Goal: Information Seeking & Learning: Learn about a topic

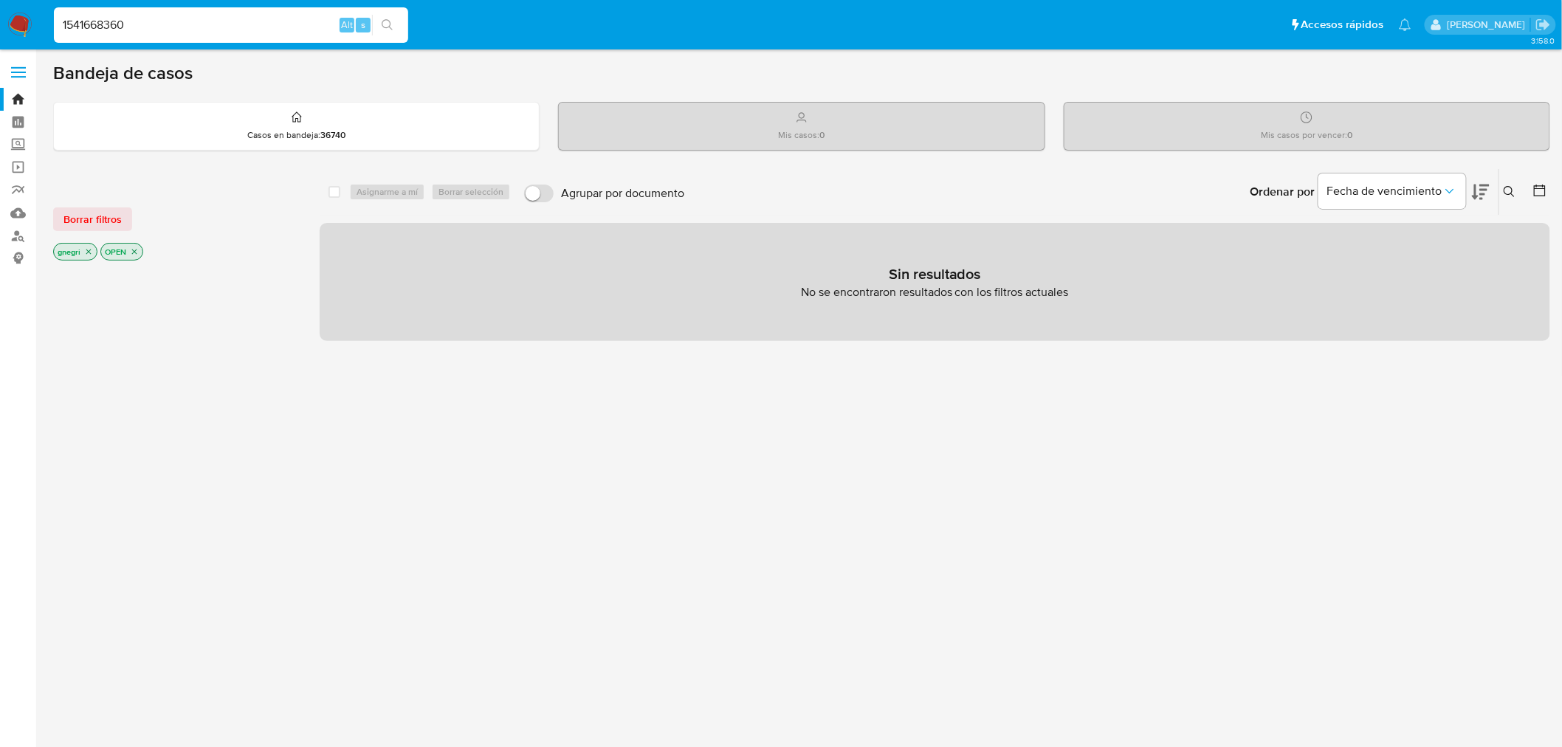
type input "1541668360"
click at [174, 26] on input "1541668360" at bounding box center [231, 25] width 354 height 19
click at [250, 31] on input at bounding box center [231, 25] width 354 height 19
paste input "1541668360"
type input "1541668360"
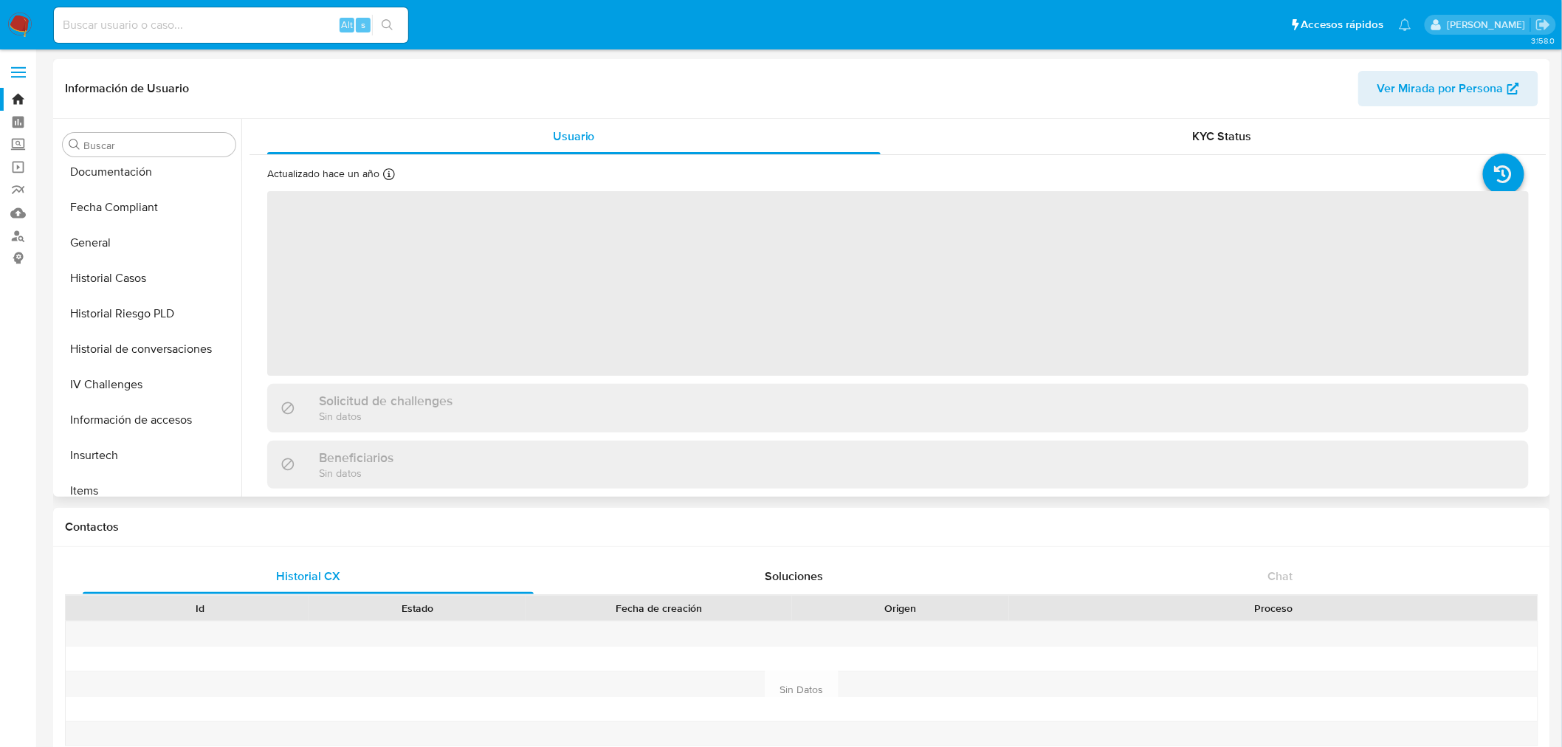
scroll to position [659, 0]
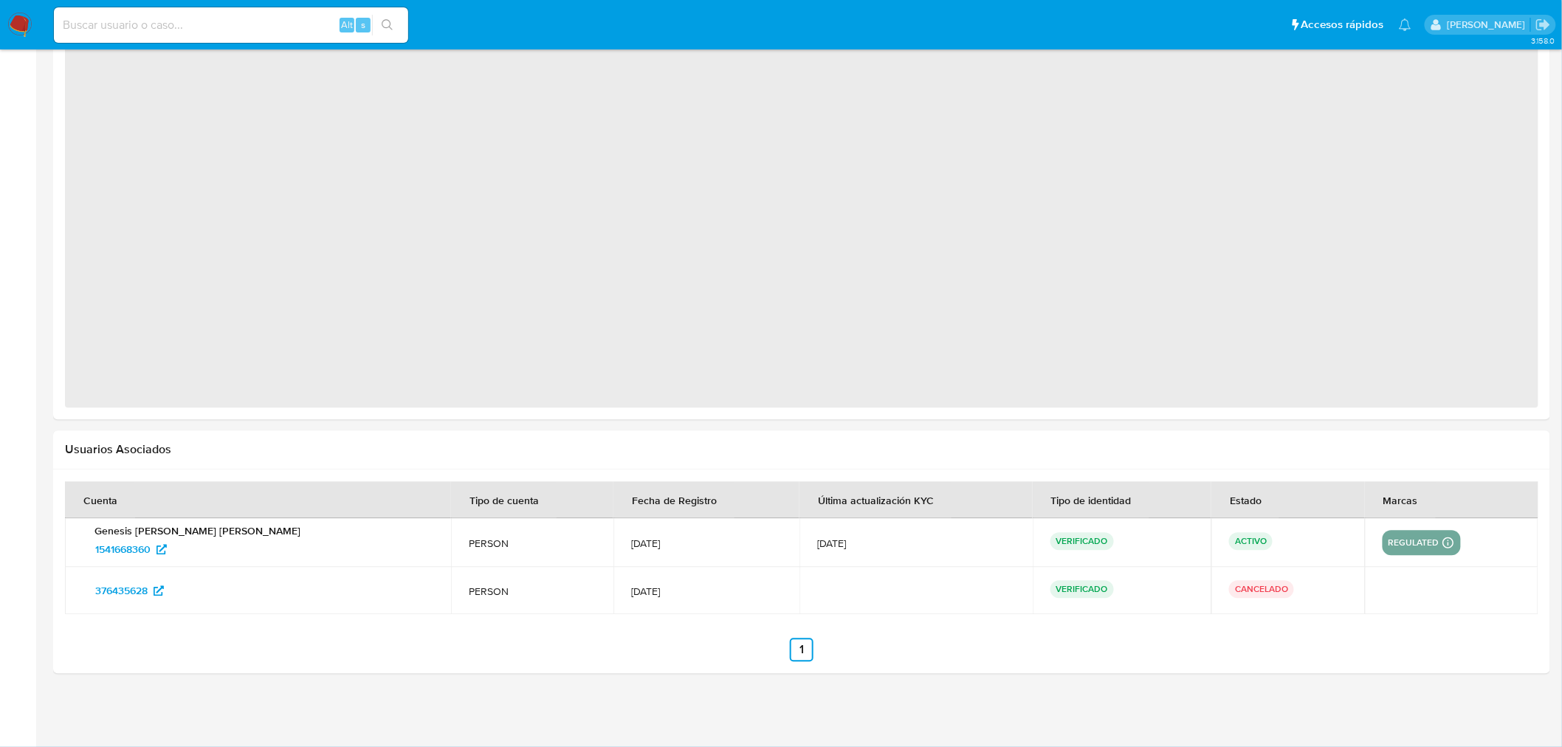
select select "10"
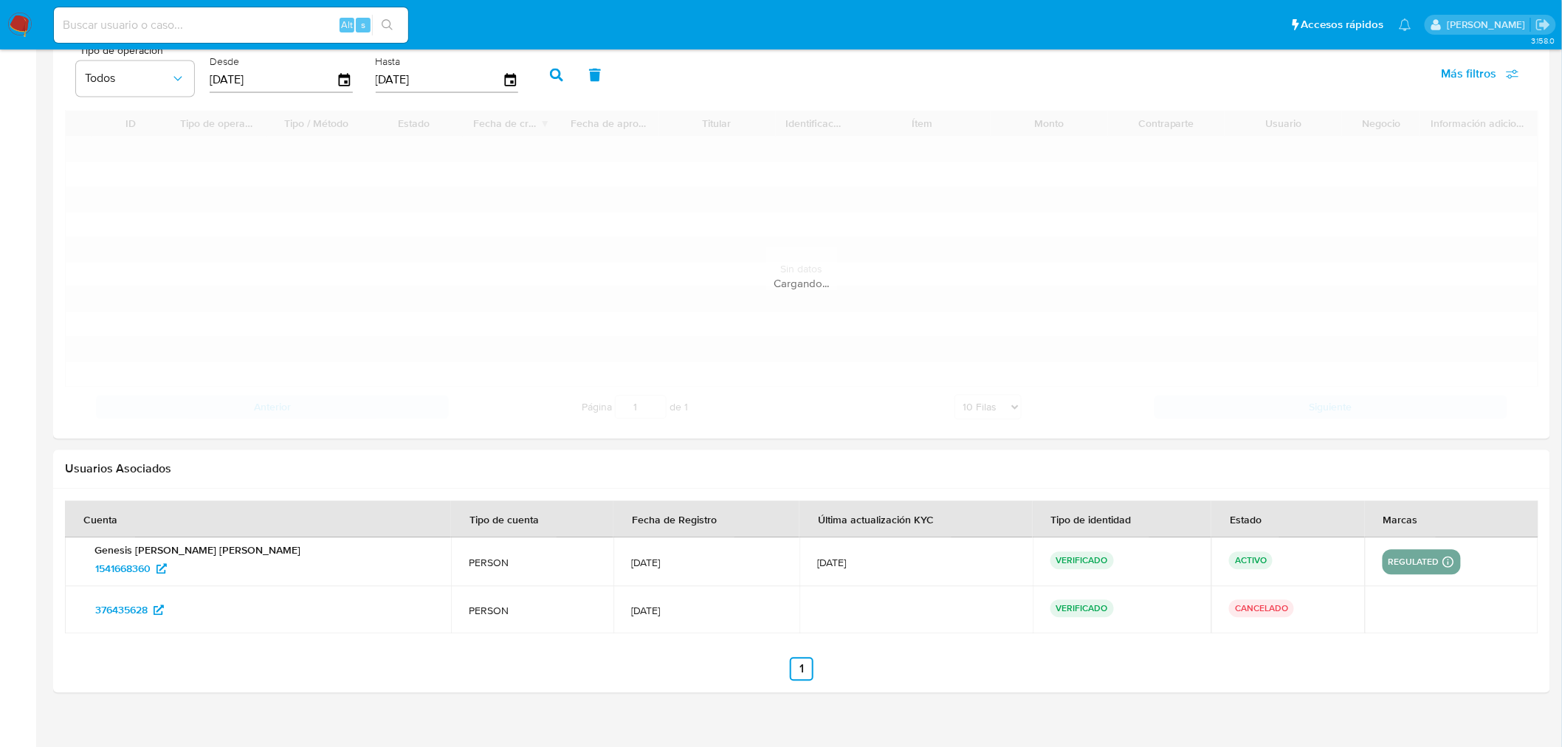
scroll to position [1209, 0]
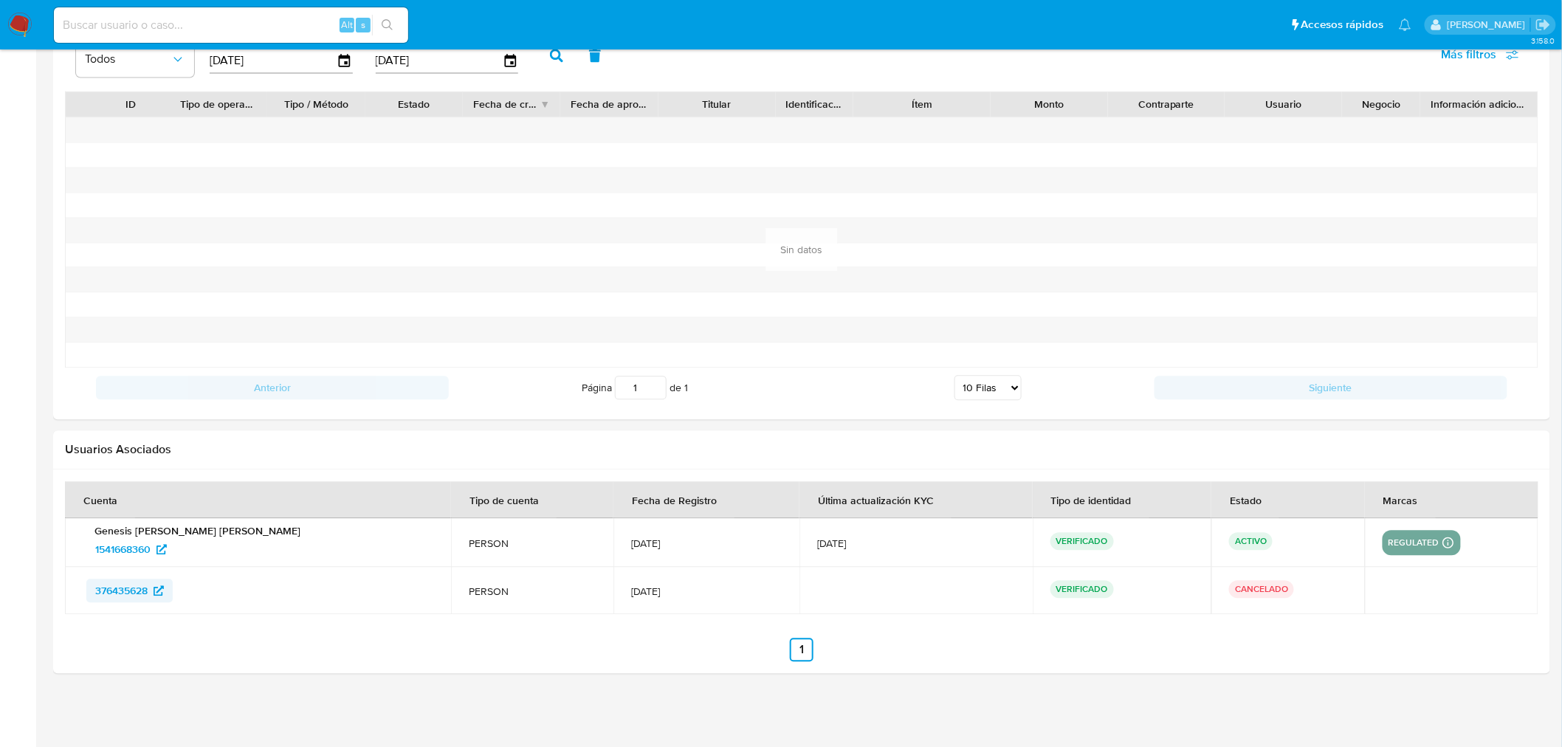
click at [129, 589] on span "376435628" at bounding box center [121, 591] width 52 height 24
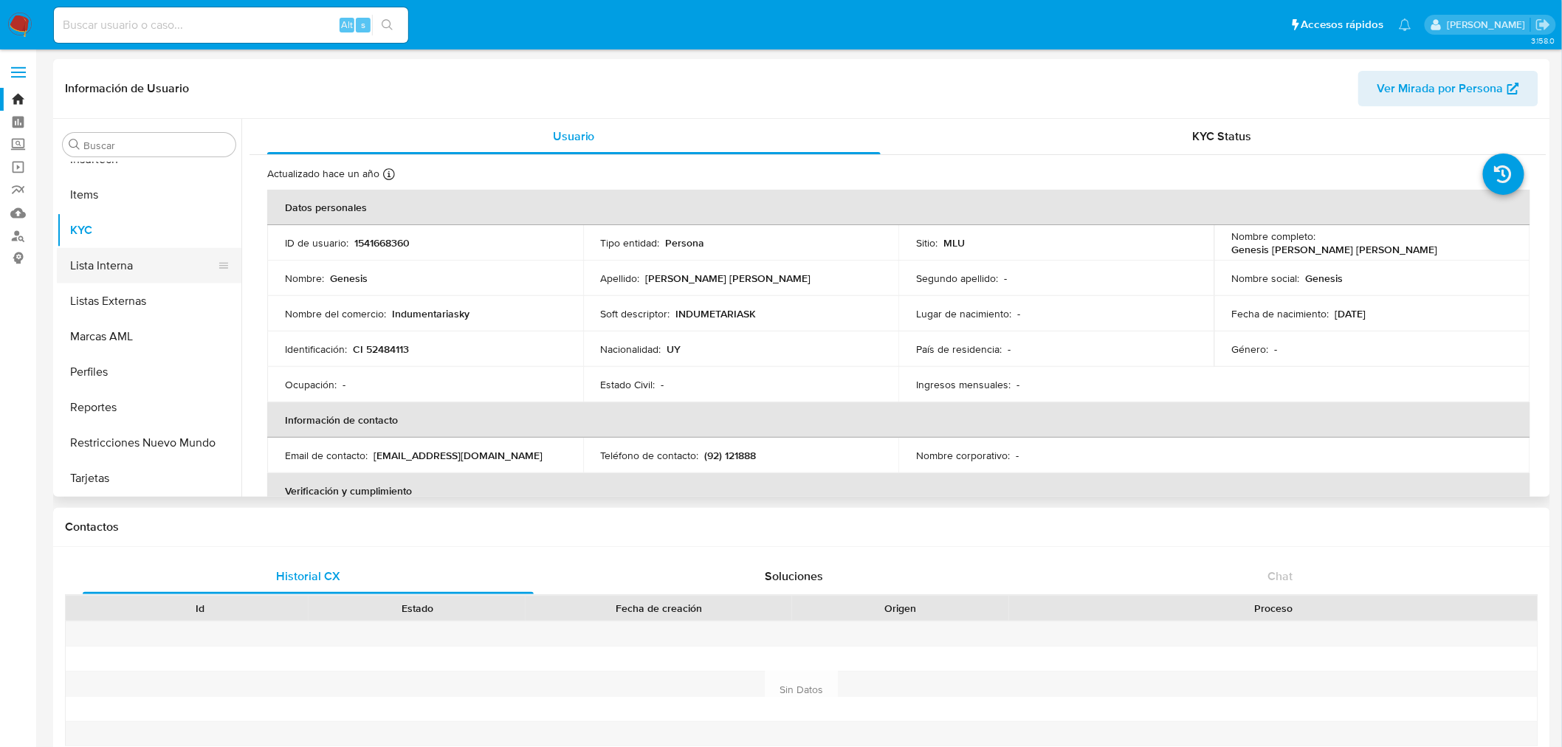
scroll to position [84, 0]
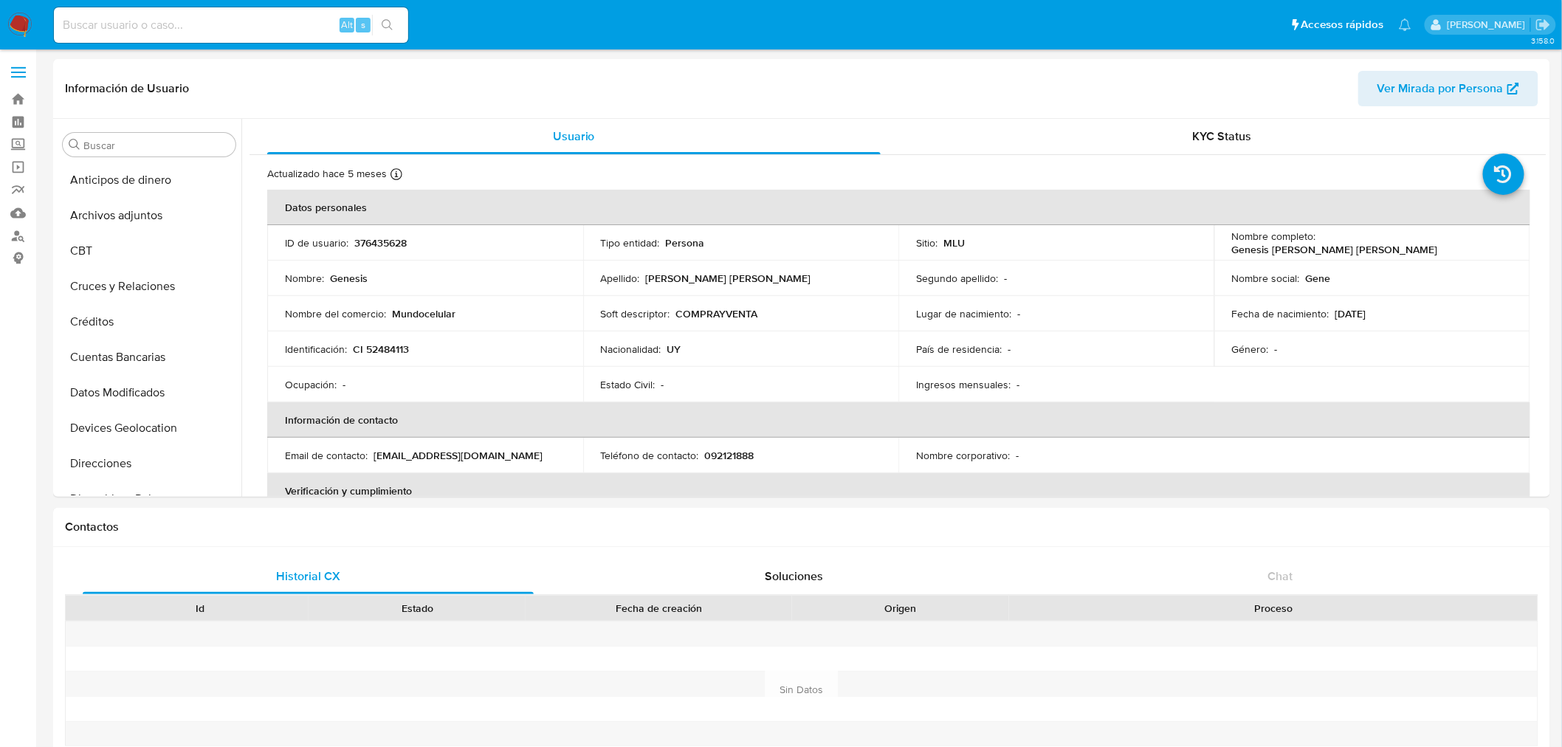
scroll to position [659, 0]
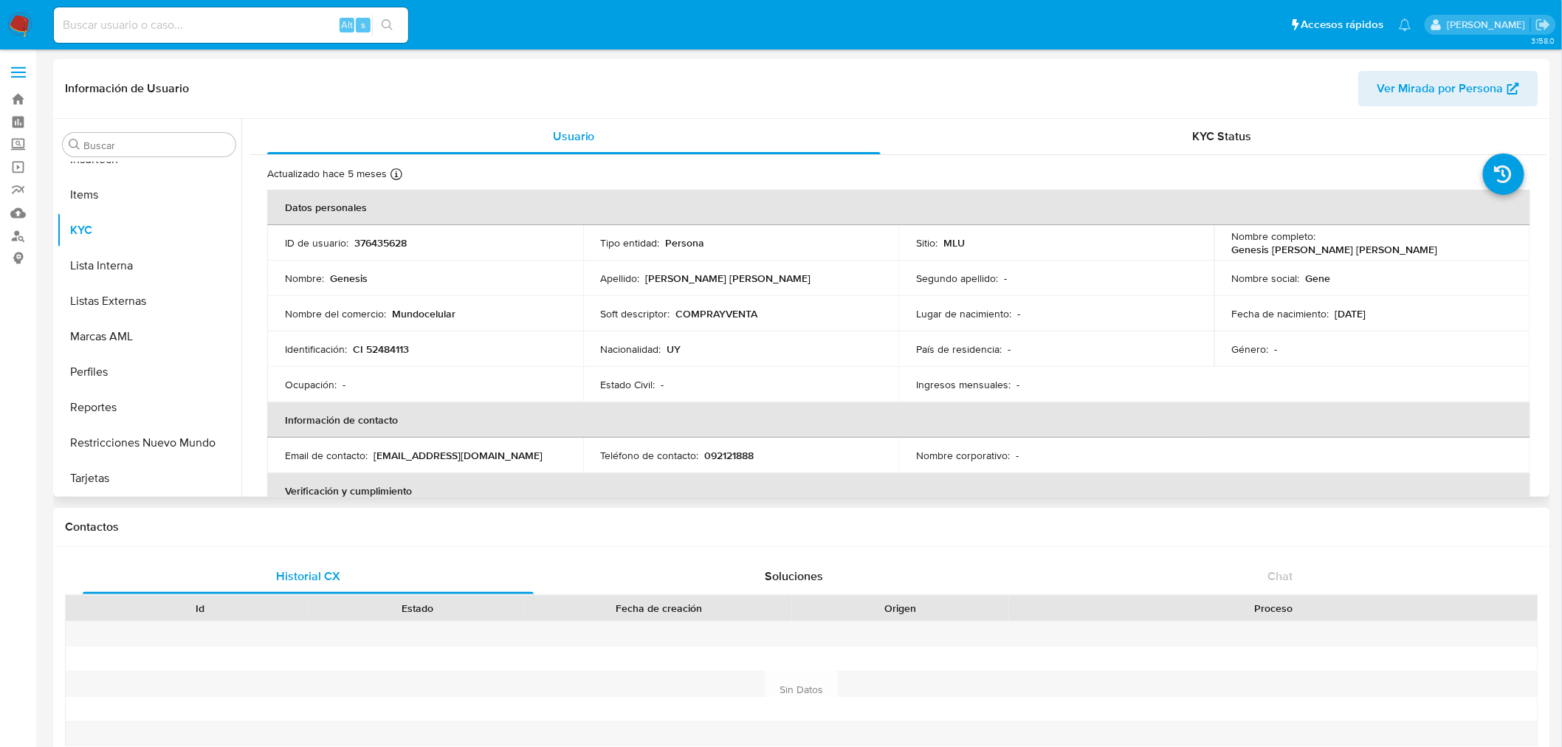
select select "10"
click at [159, 434] on button "Restricciones Nuevo Mundo" at bounding box center [143, 442] width 173 height 35
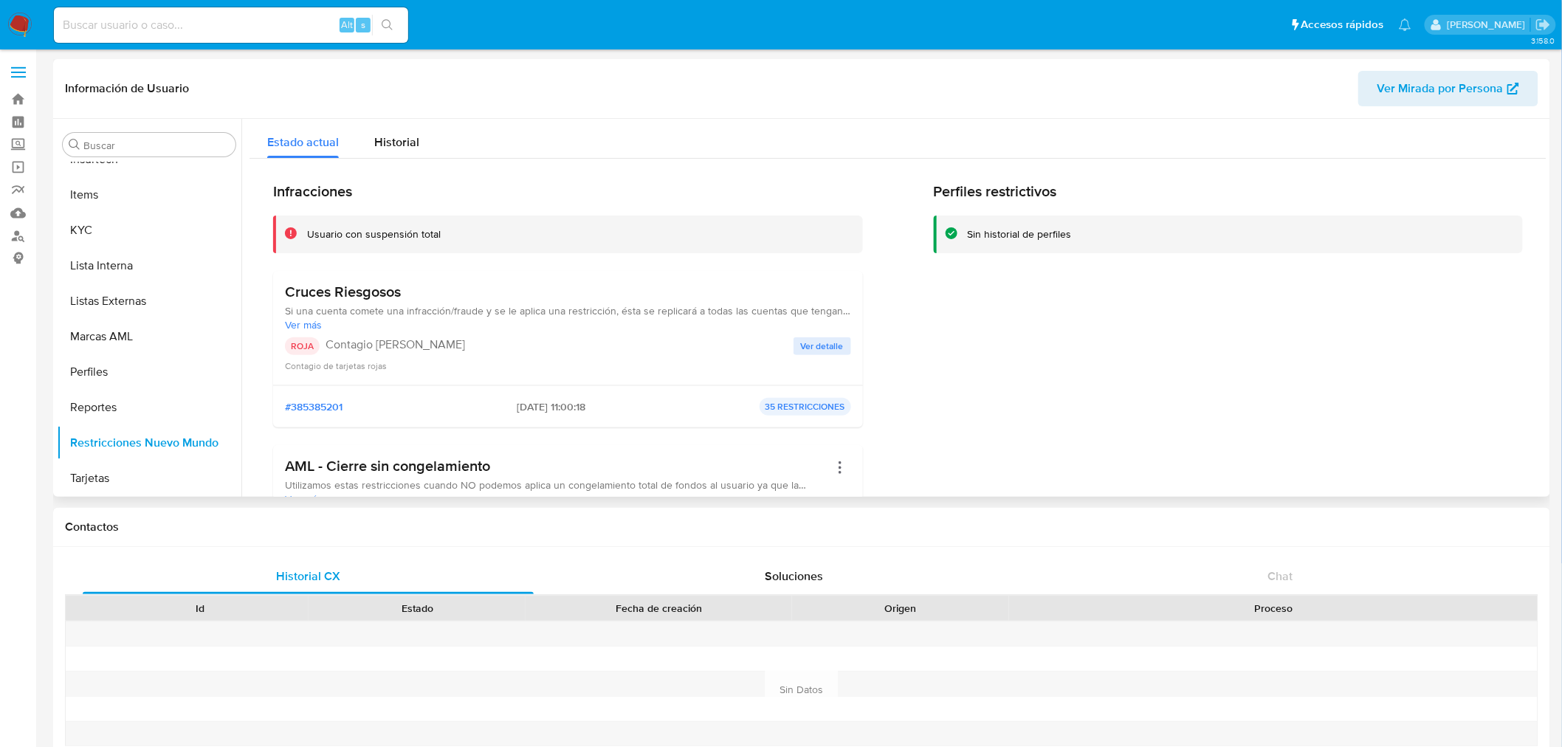
click at [341, 291] on h3 "Cruces Riesgosos" at bounding box center [568, 292] width 566 height 18
click at [837, 351] on span "Ver detalle" at bounding box center [822, 346] width 43 height 15
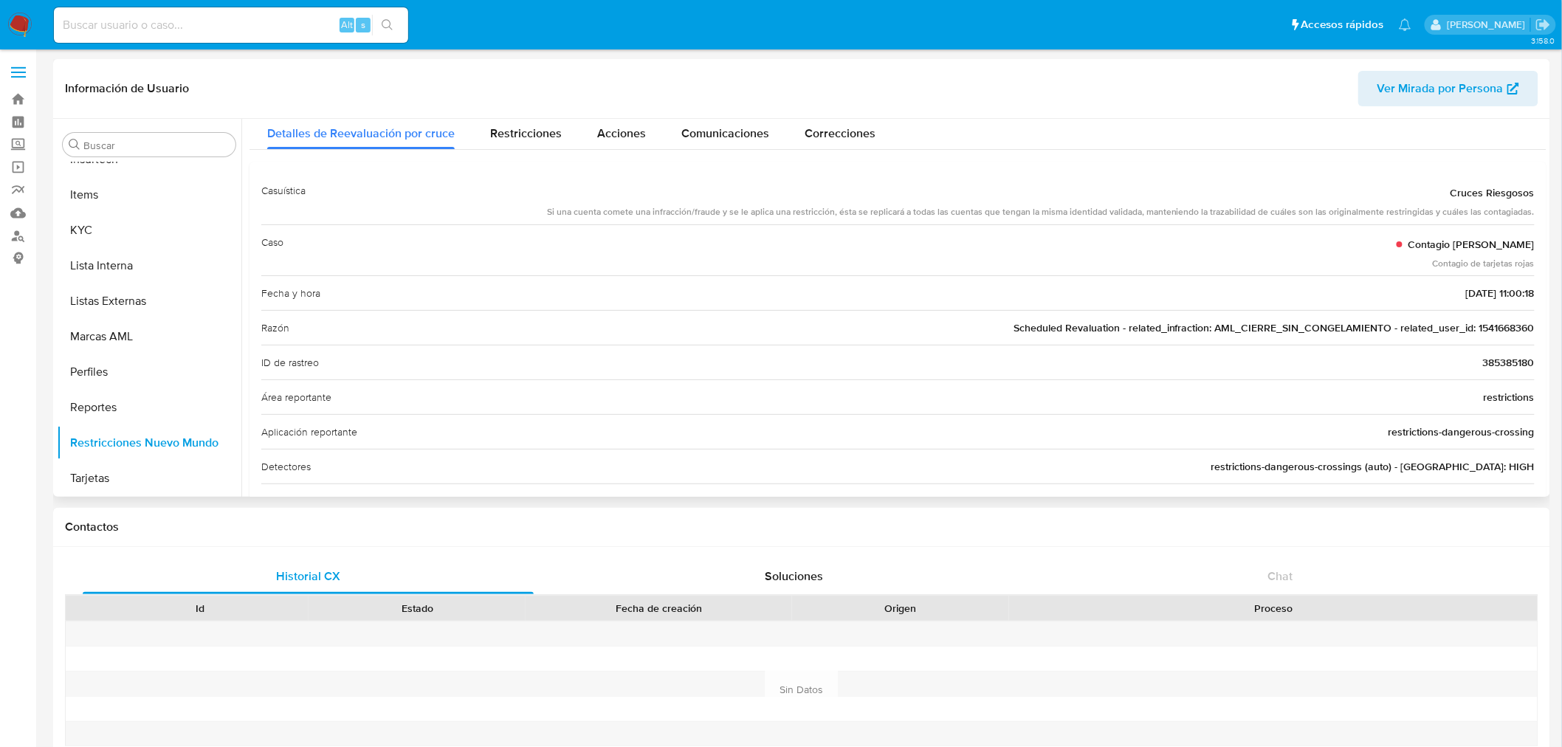
scroll to position [0, 0]
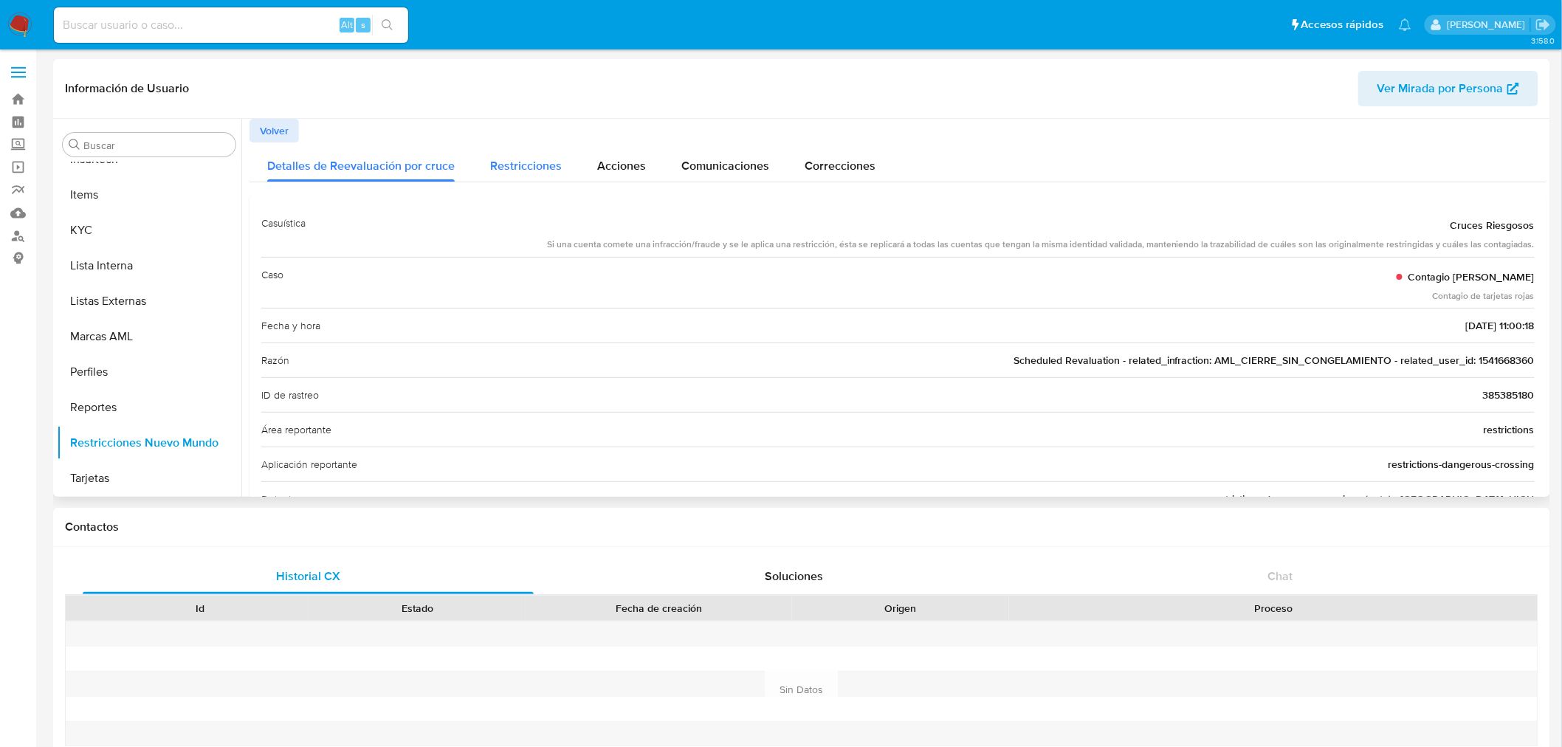
click at [526, 179] on div "Restricciones" at bounding box center [526, 161] width 72 height 39
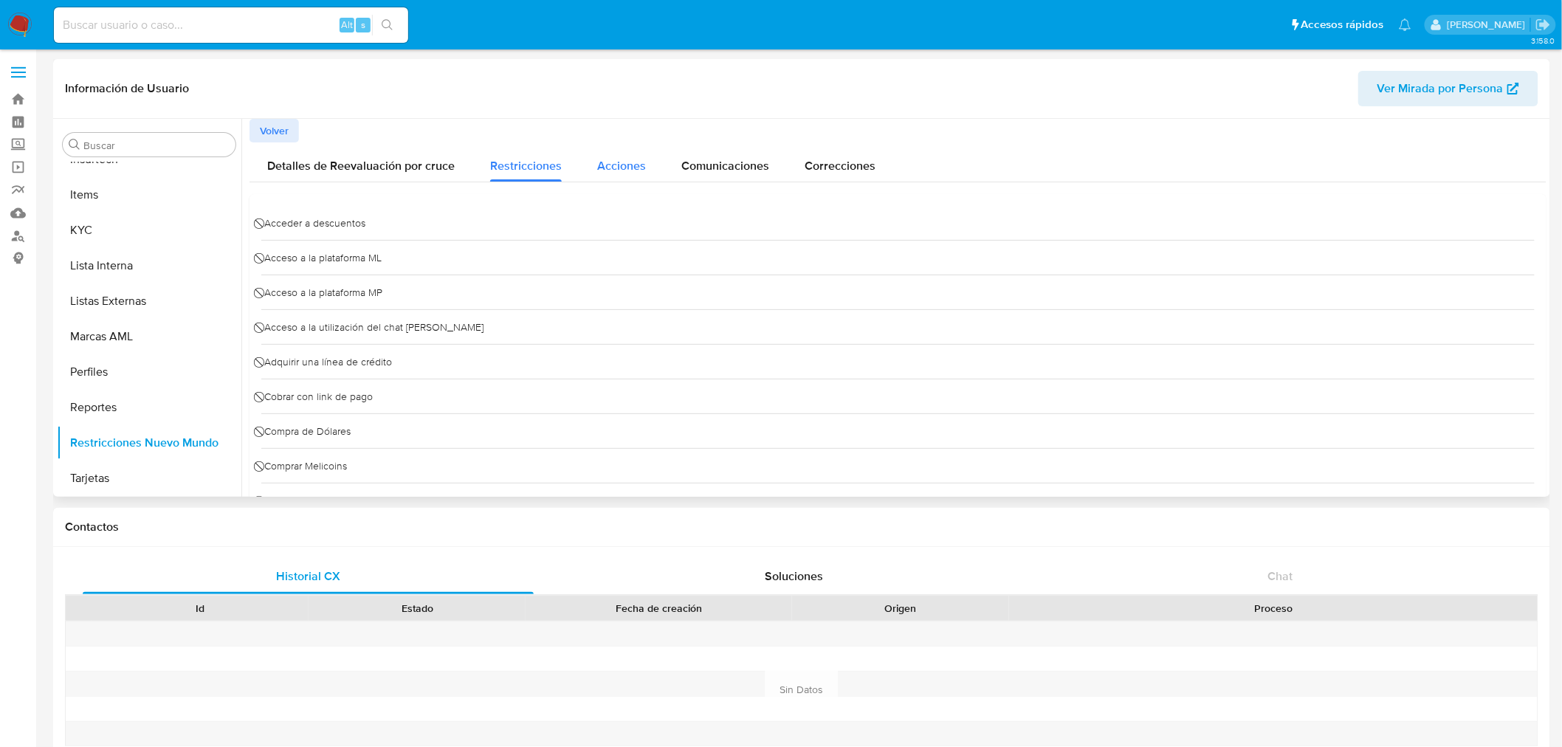
click at [643, 170] on button "Acciones" at bounding box center [622, 161] width 84 height 39
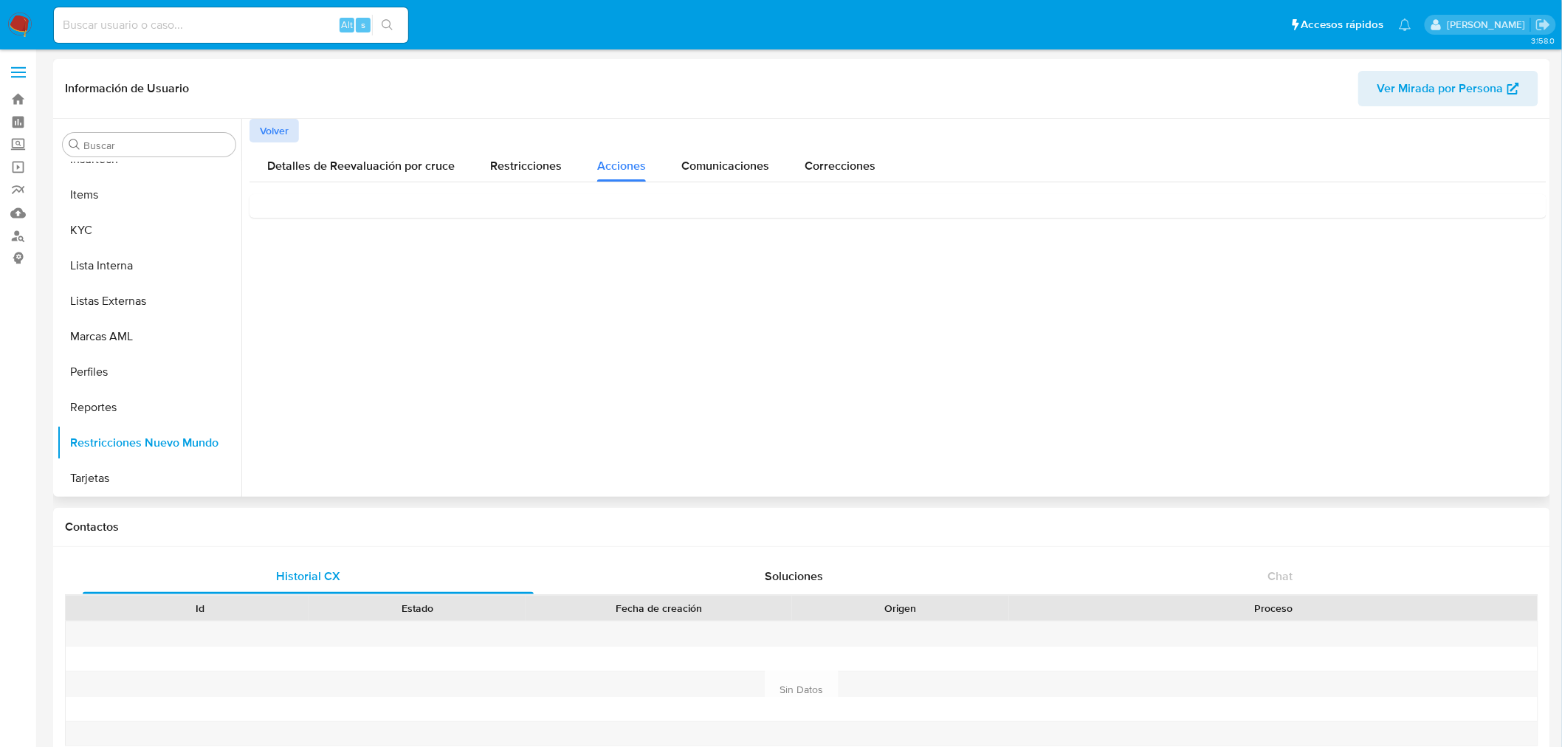
click at [283, 128] on span "Volver" at bounding box center [274, 130] width 29 height 21
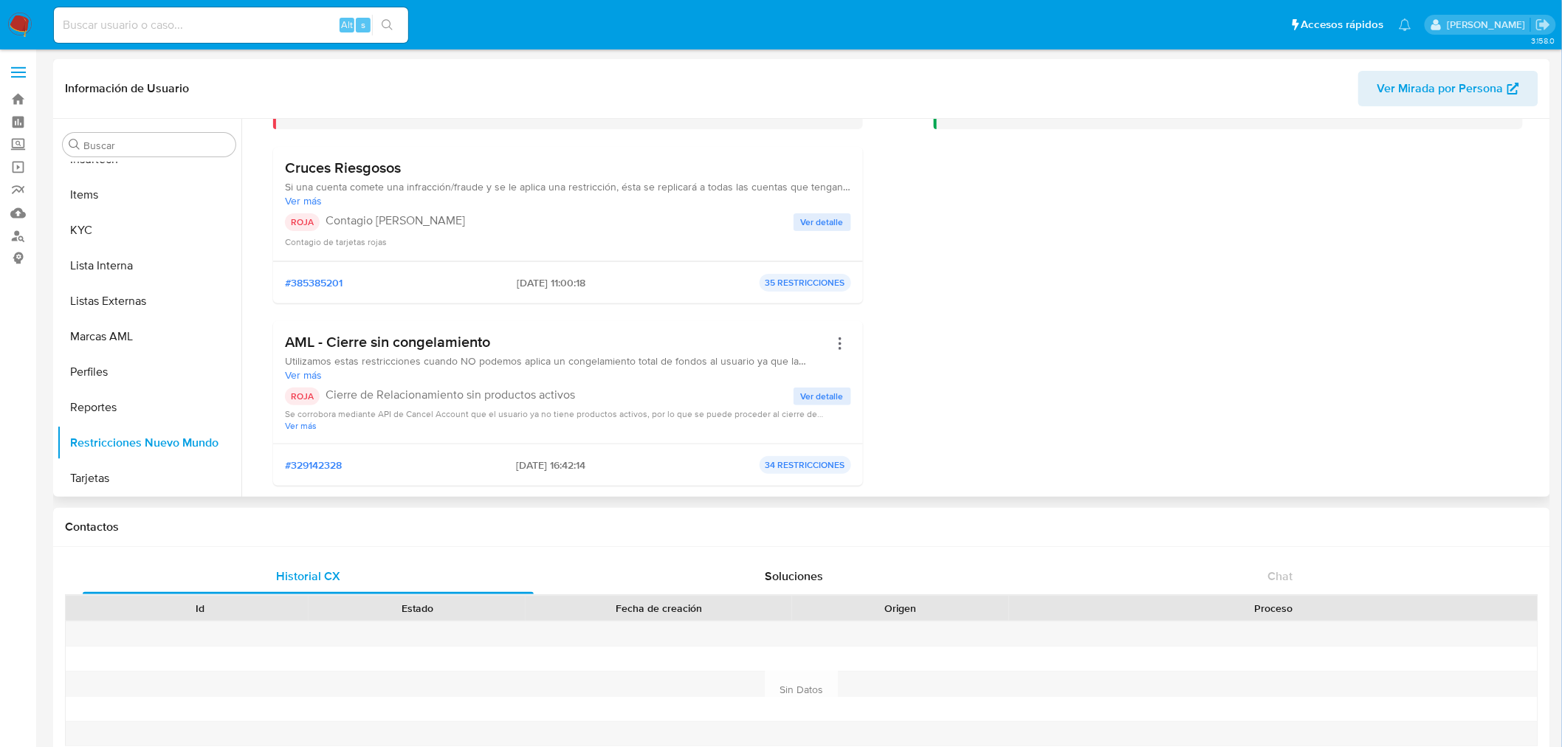
scroll to position [164, 0]
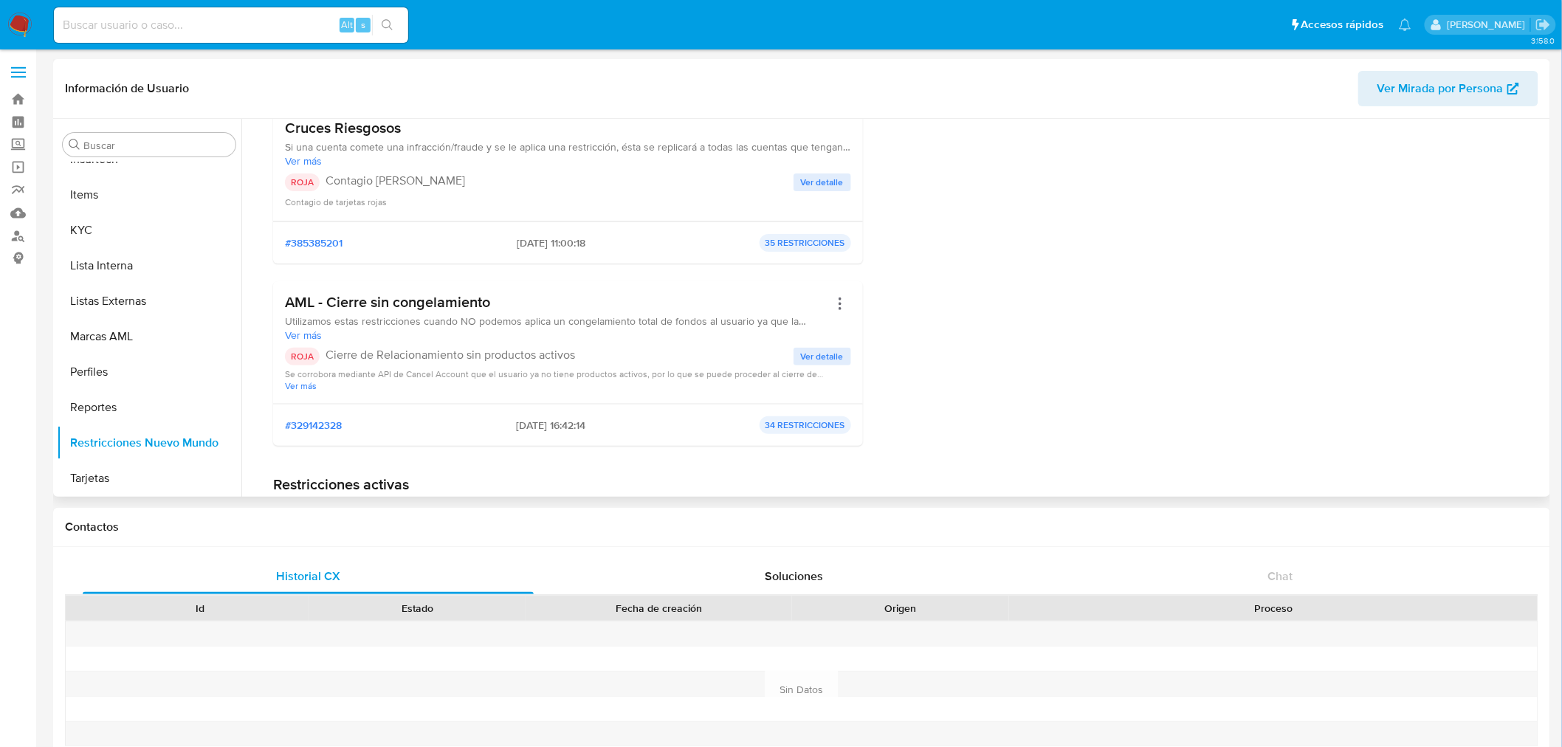
click at [490, 307] on h3 "AML - Cierre sin congelamiento" at bounding box center [557, 302] width 544 height 18
click at [192, 16] on input at bounding box center [231, 25] width 354 height 19
paste input "1812968985"
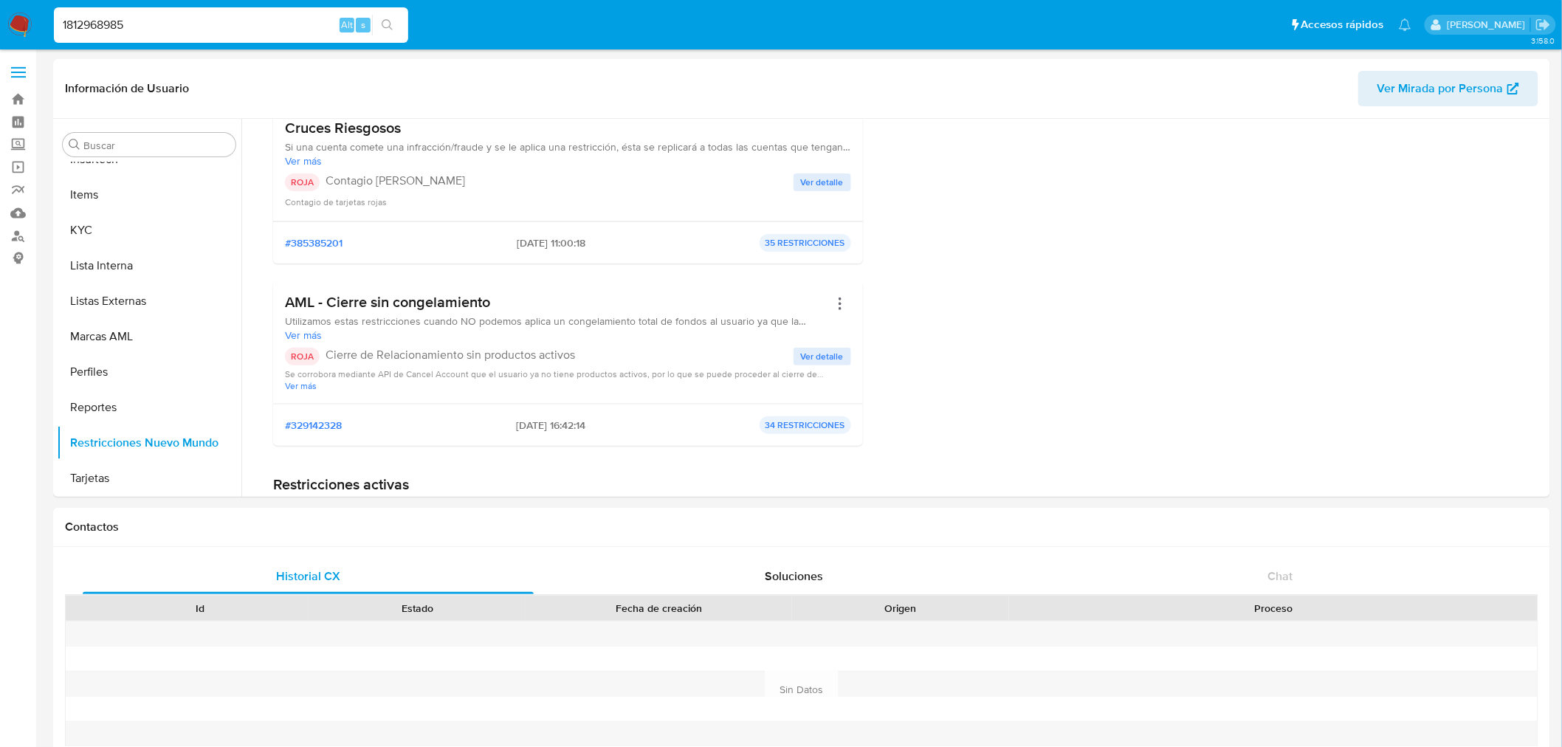
type input "1812968985"
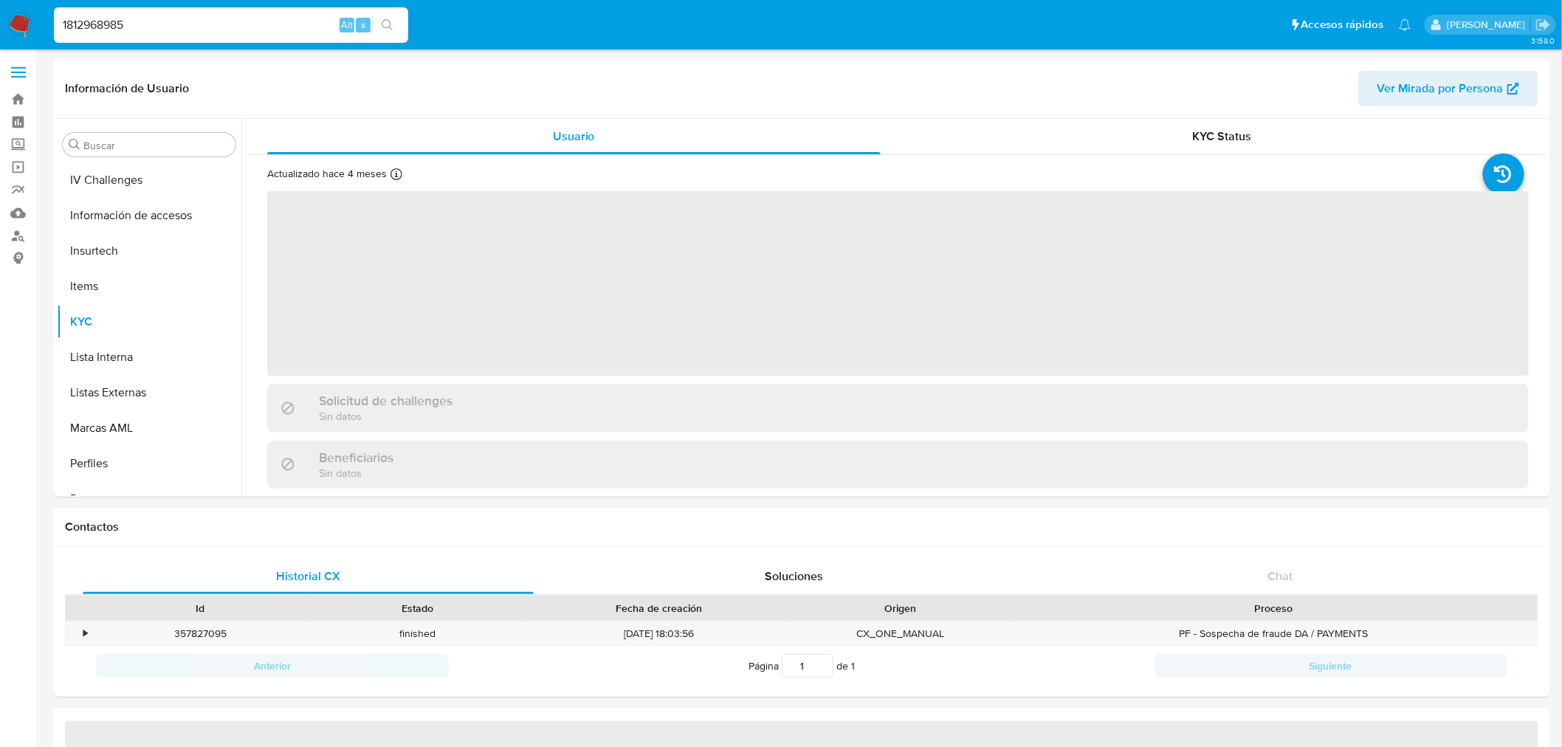
scroll to position [659, 0]
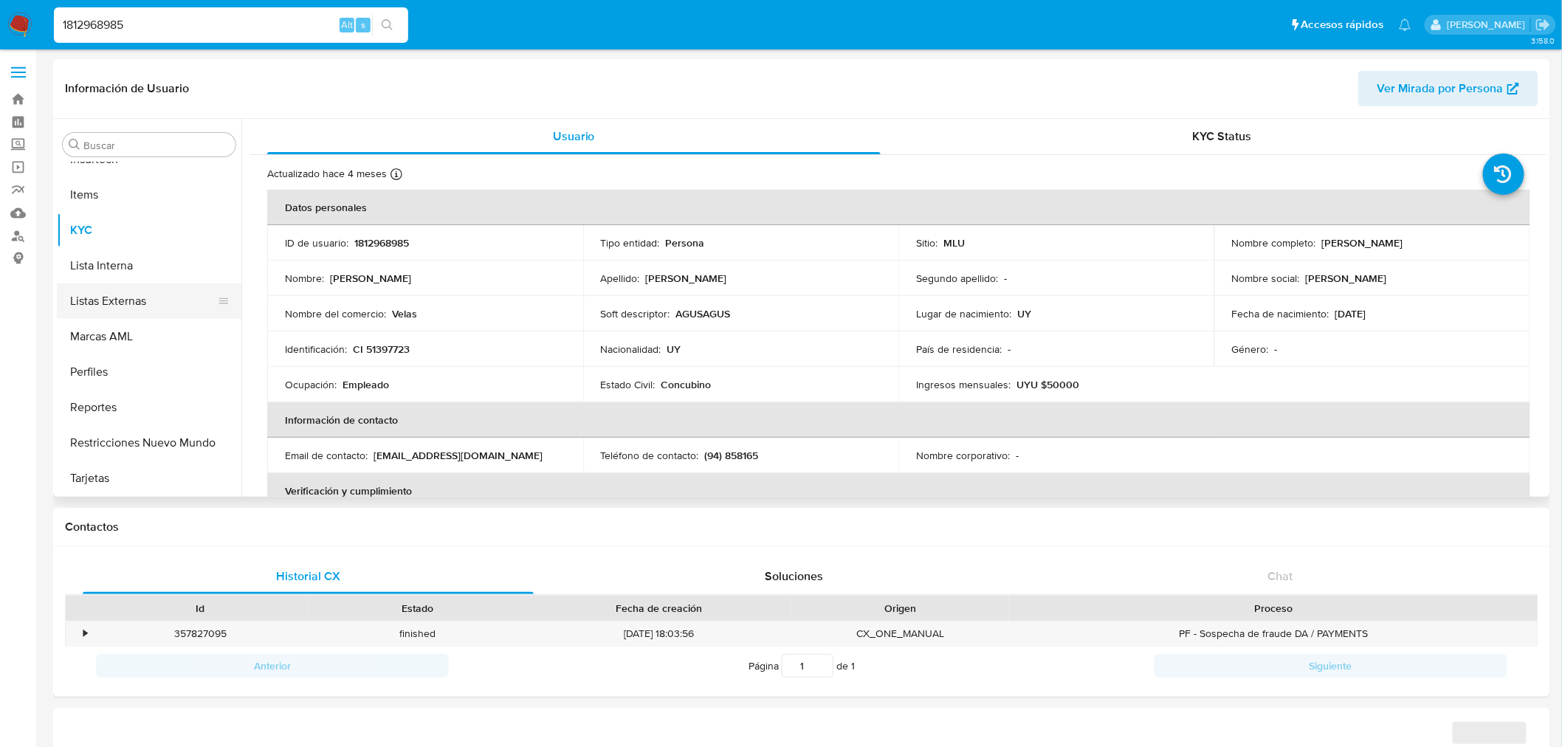
select select "10"
click at [142, 451] on button "Restricciones Nuevo Mundo" at bounding box center [143, 442] width 173 height 35
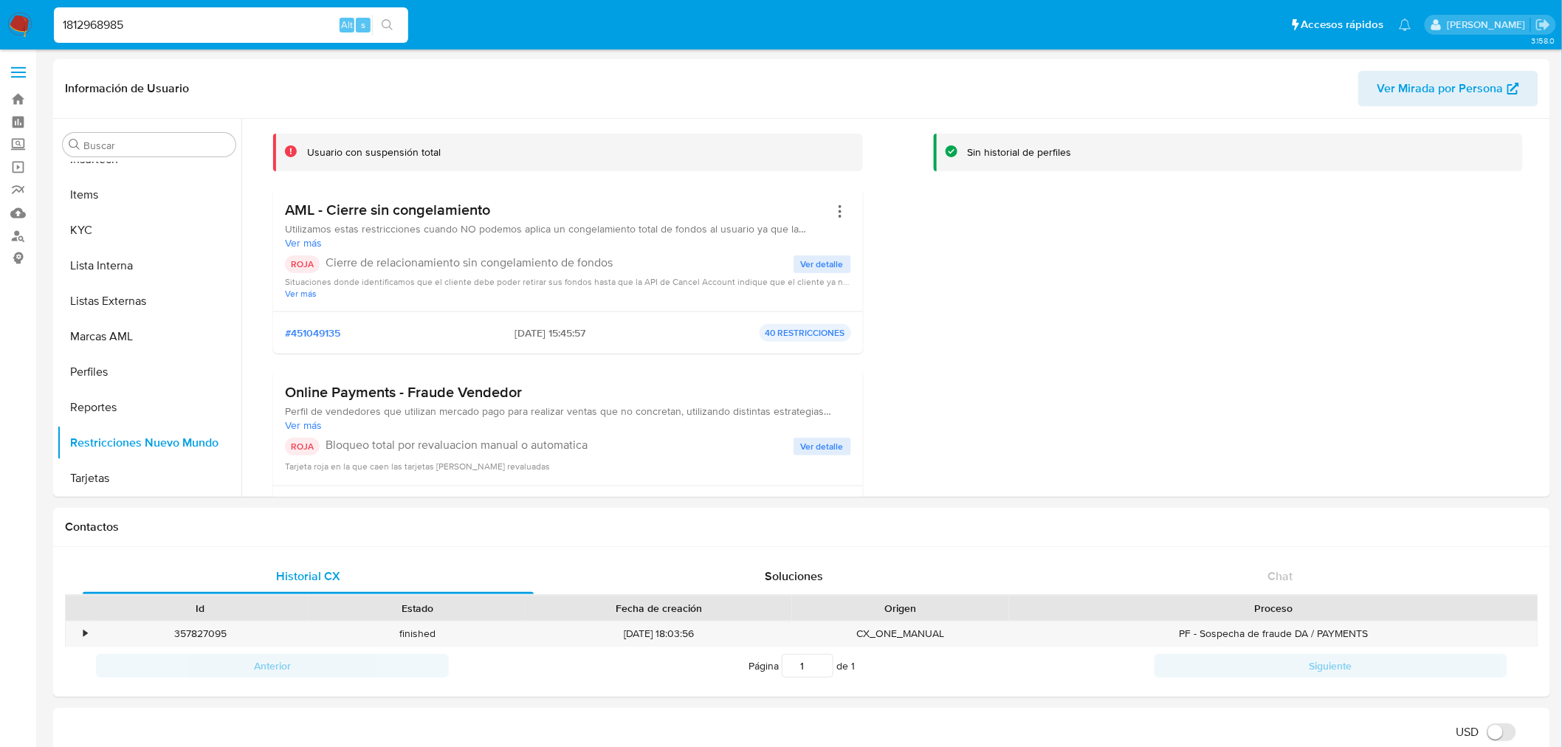
scroll to position [1110, 0]
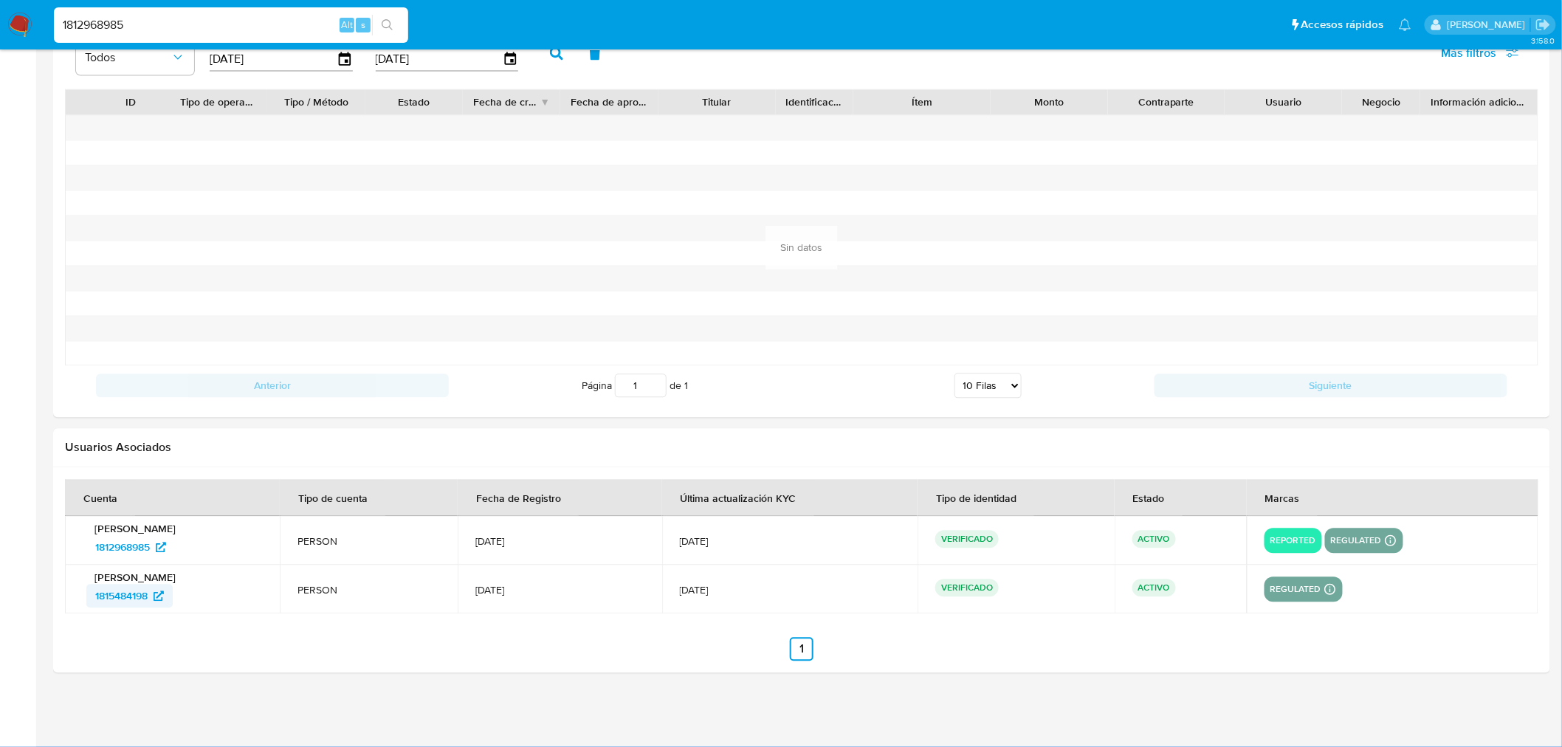
click at [120, 602] on span "1815484198" at bounding box center [121, 597] width 52 height 24
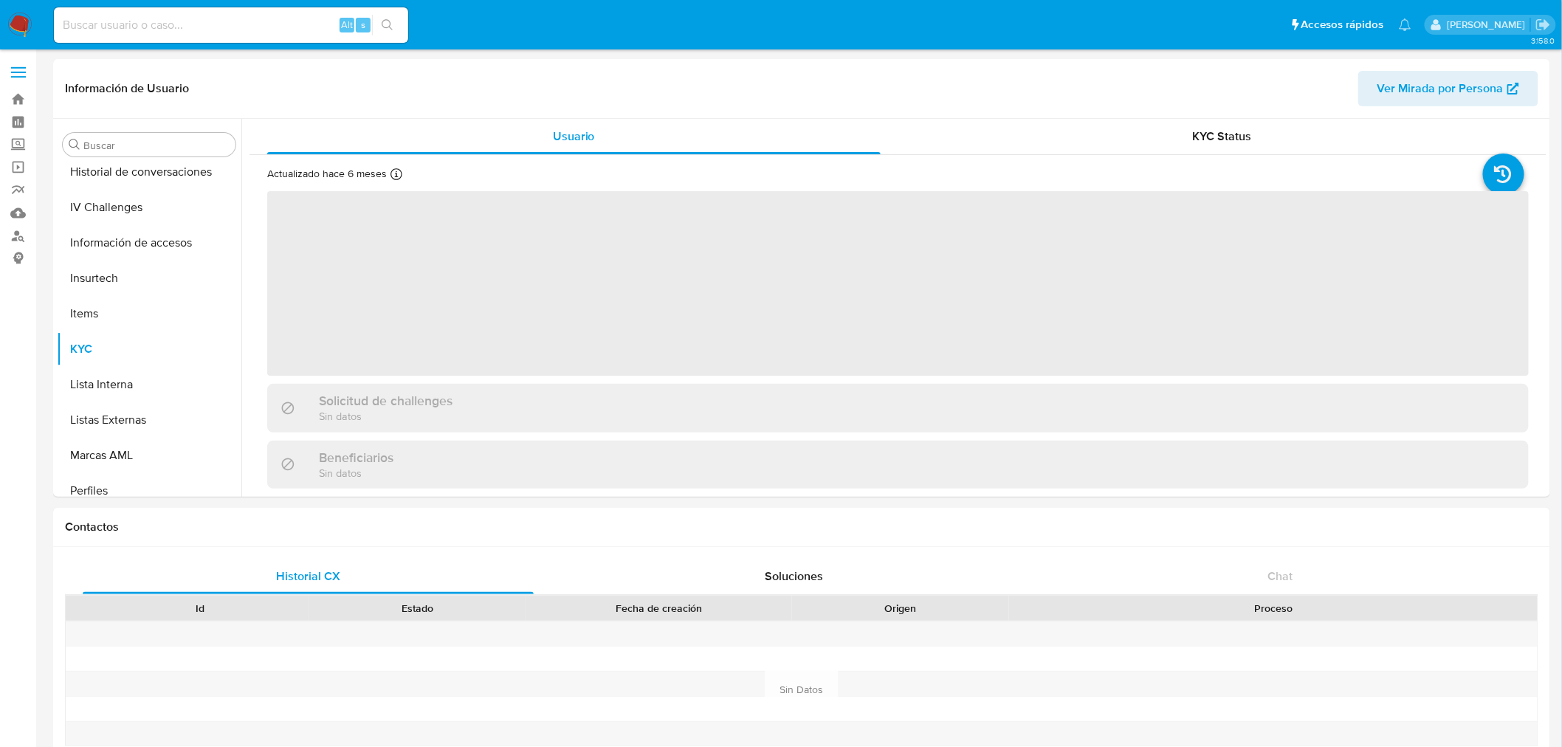
scroll to position [659, 0]
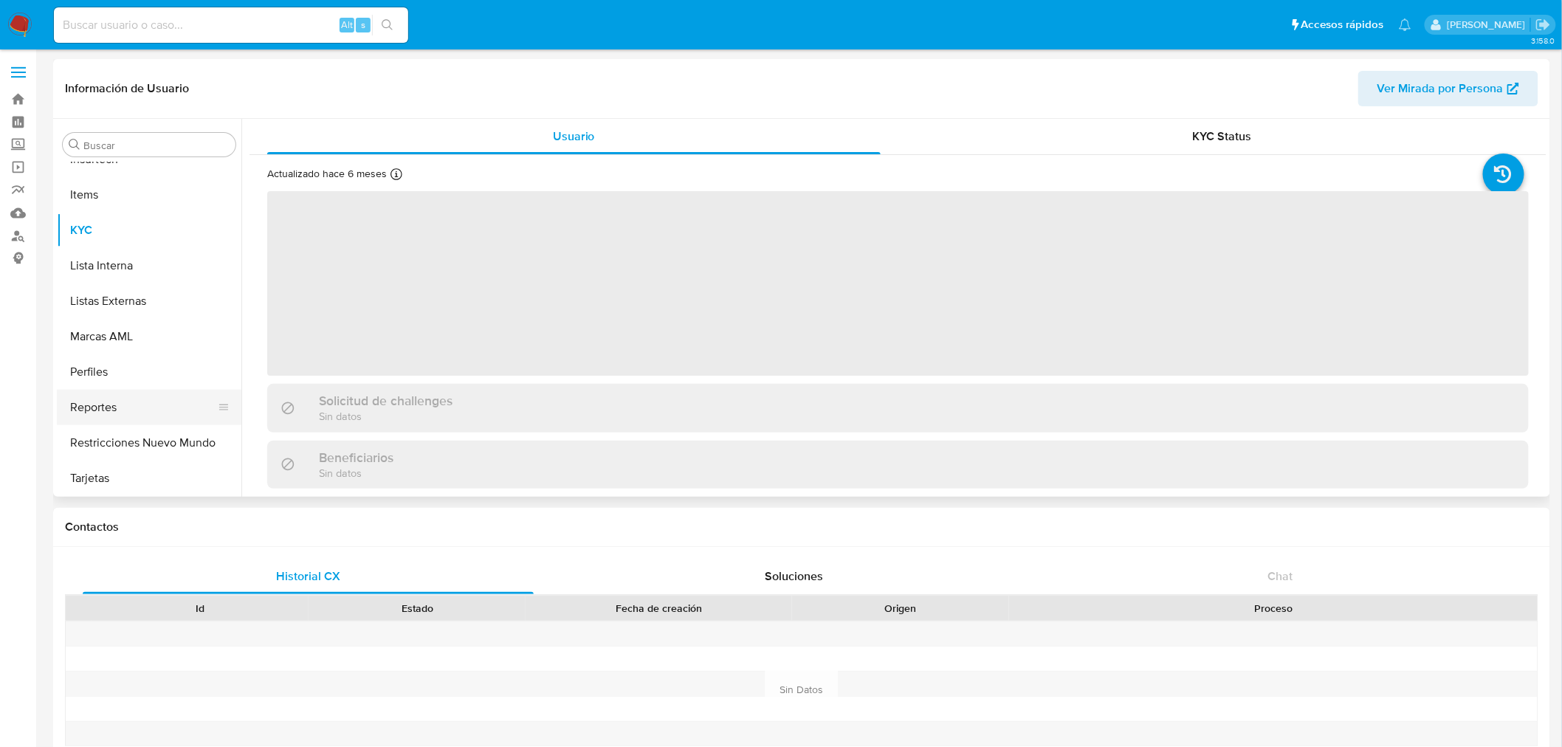
click at [103, 403] on button "Reportes" at bounding box center [143, 407] width 173 height 35
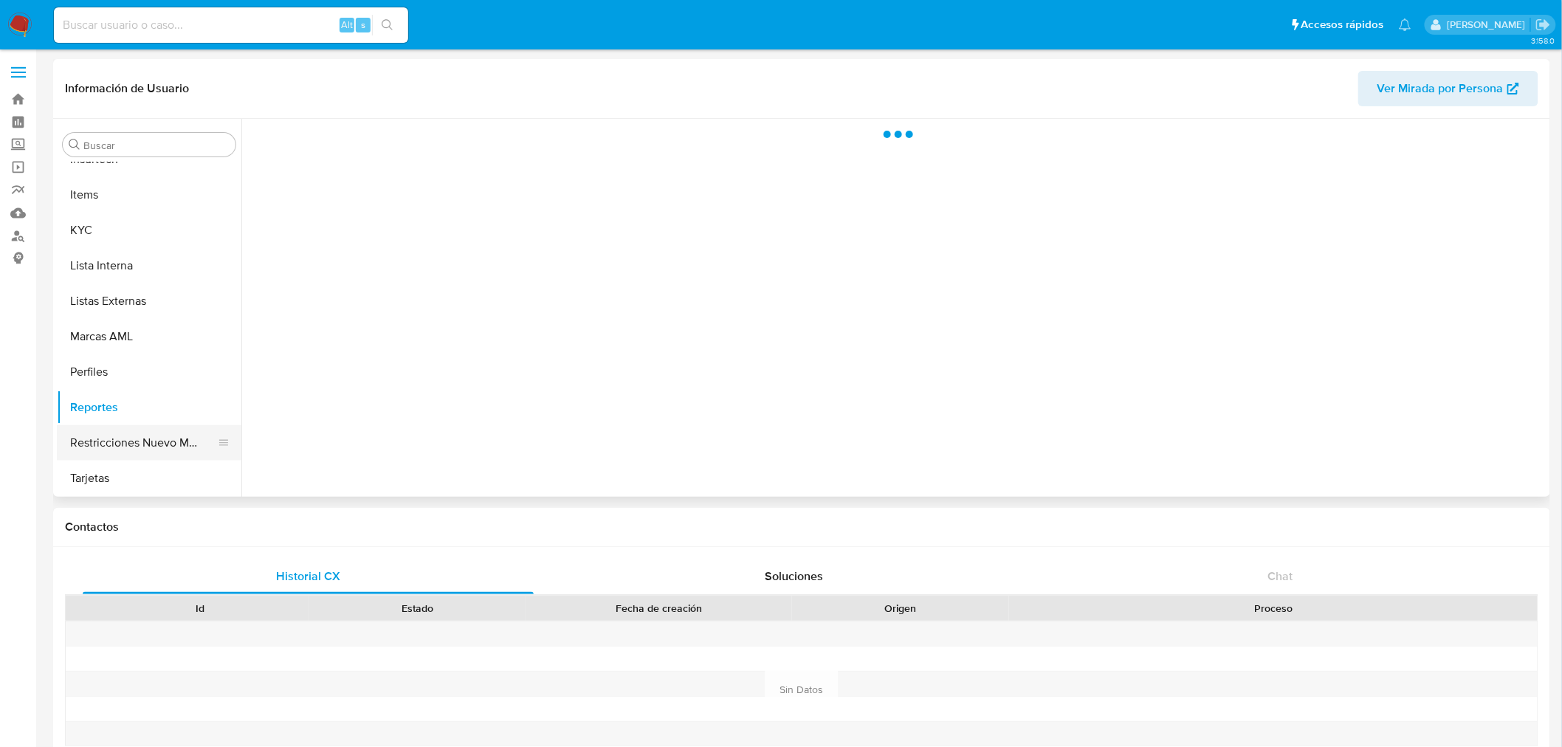
click at [108, 431] on button "Restricciones Nuevo Mundo" at bounding box center [143, 442] width 173 height 35
select select "10"
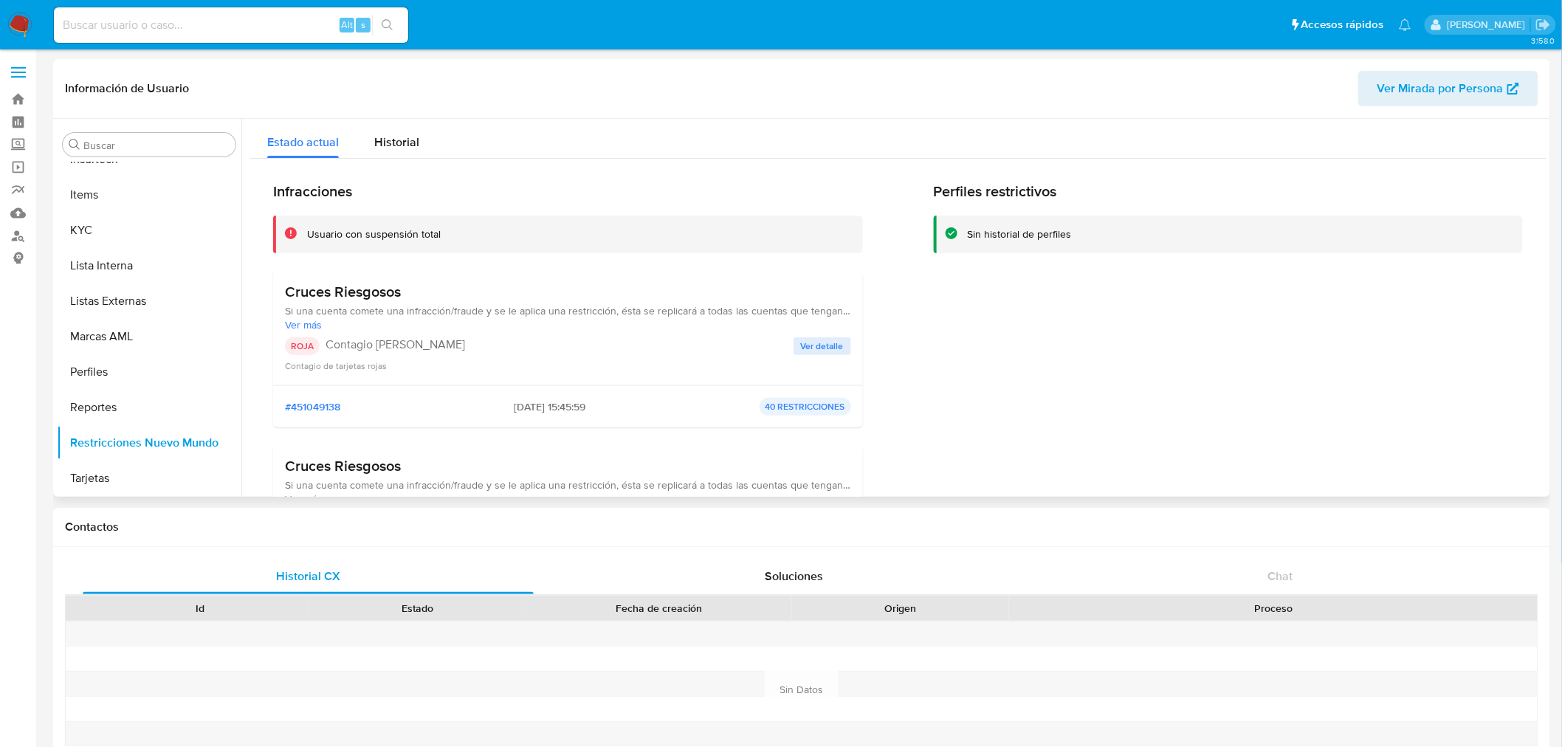
click at [375, 370] on span "Contagio de tarjetas rojas" at bounding box center [336, 366] width 102 height 13
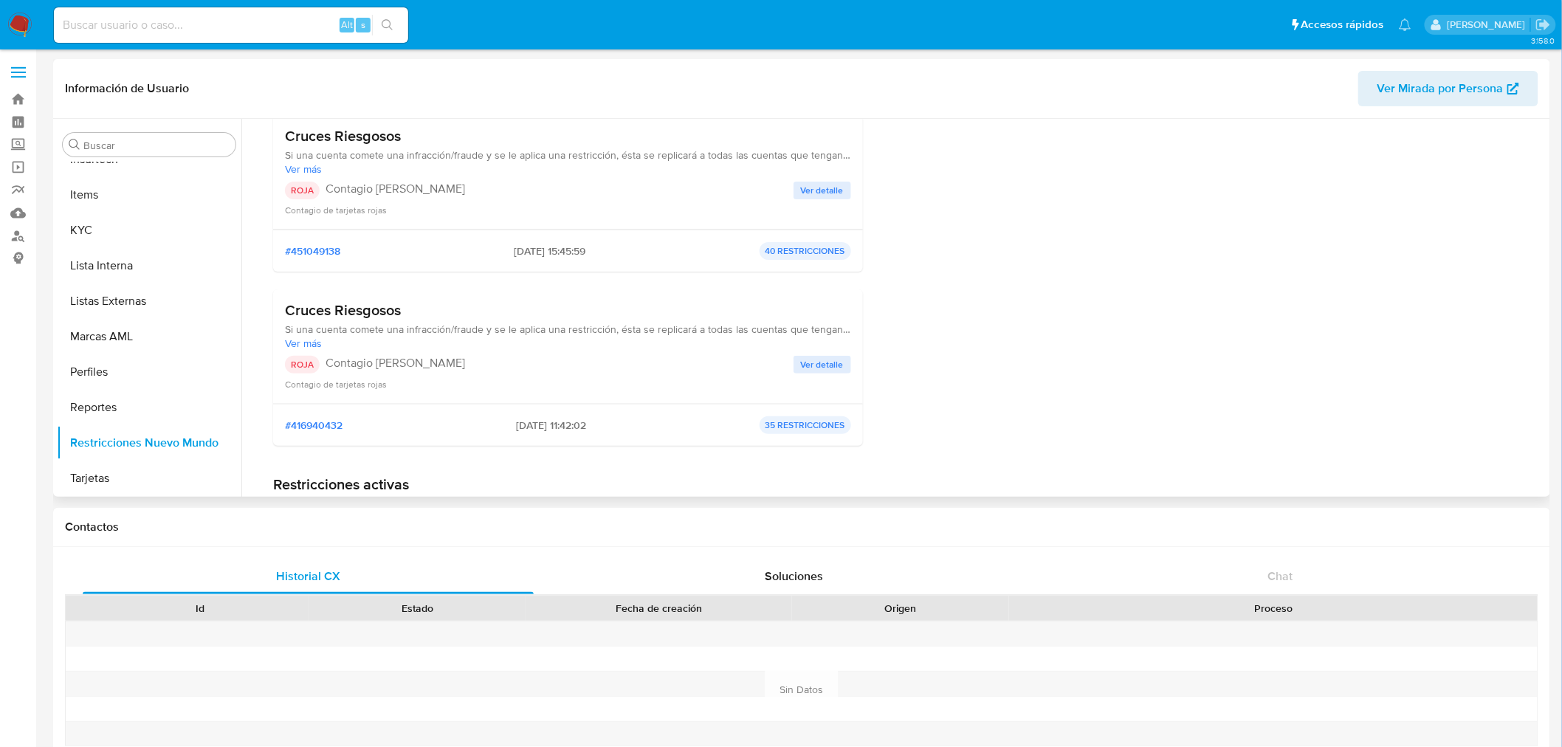
scroll to position [157, 0]
click at [831, 359] on span "Ver detalle" at bounding box center [822, 364] width 43 height 15
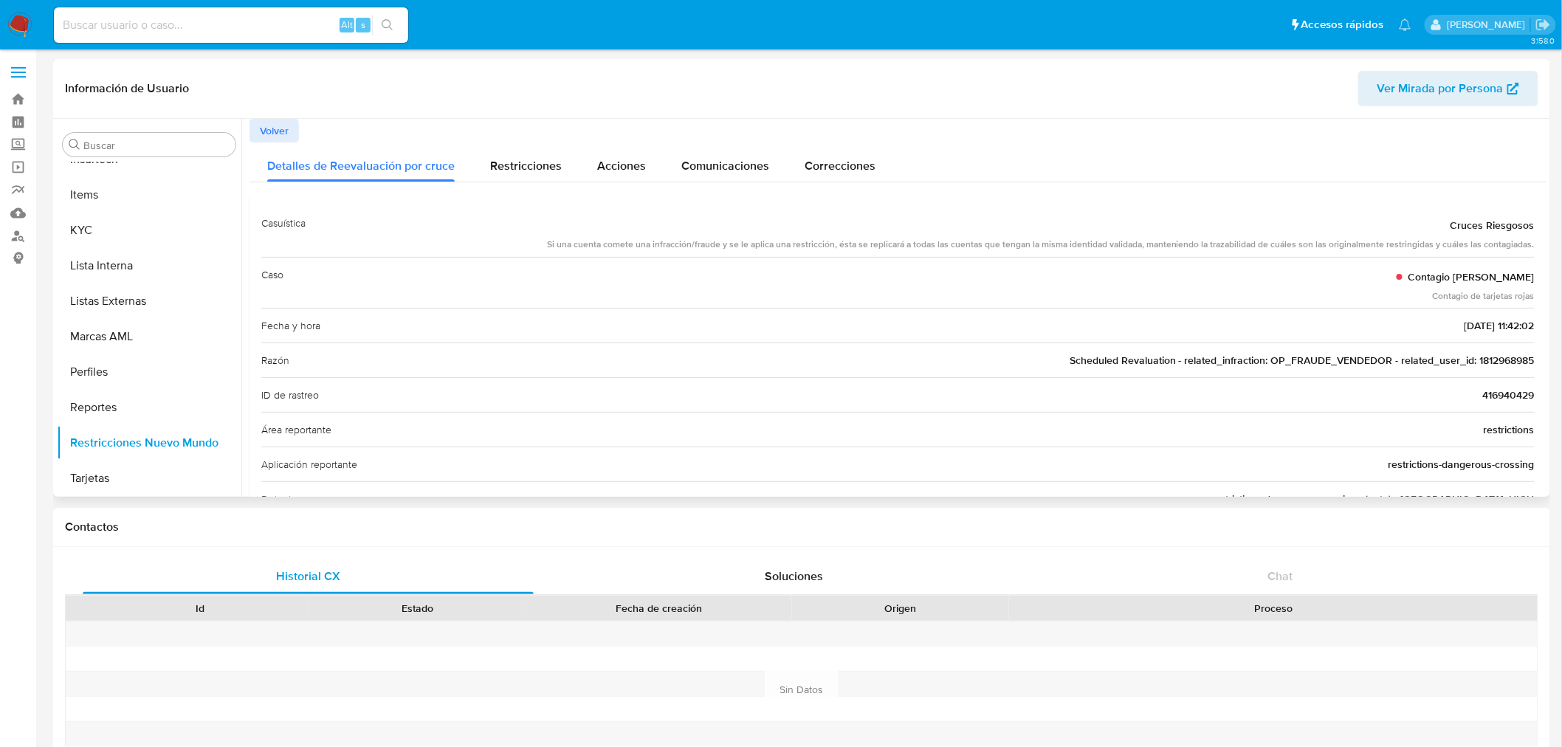
drag, startPoint x: 300, startPoint y: 218, endPoint x: 1027, endPoint y: 380, distance: 744.4
click at [1027, 380] on div "Casuística Cruces Riesgosos Si una cuenta comete una infracción/fraude y se le …" at bounding box center [898, 604] width 1274 height 797
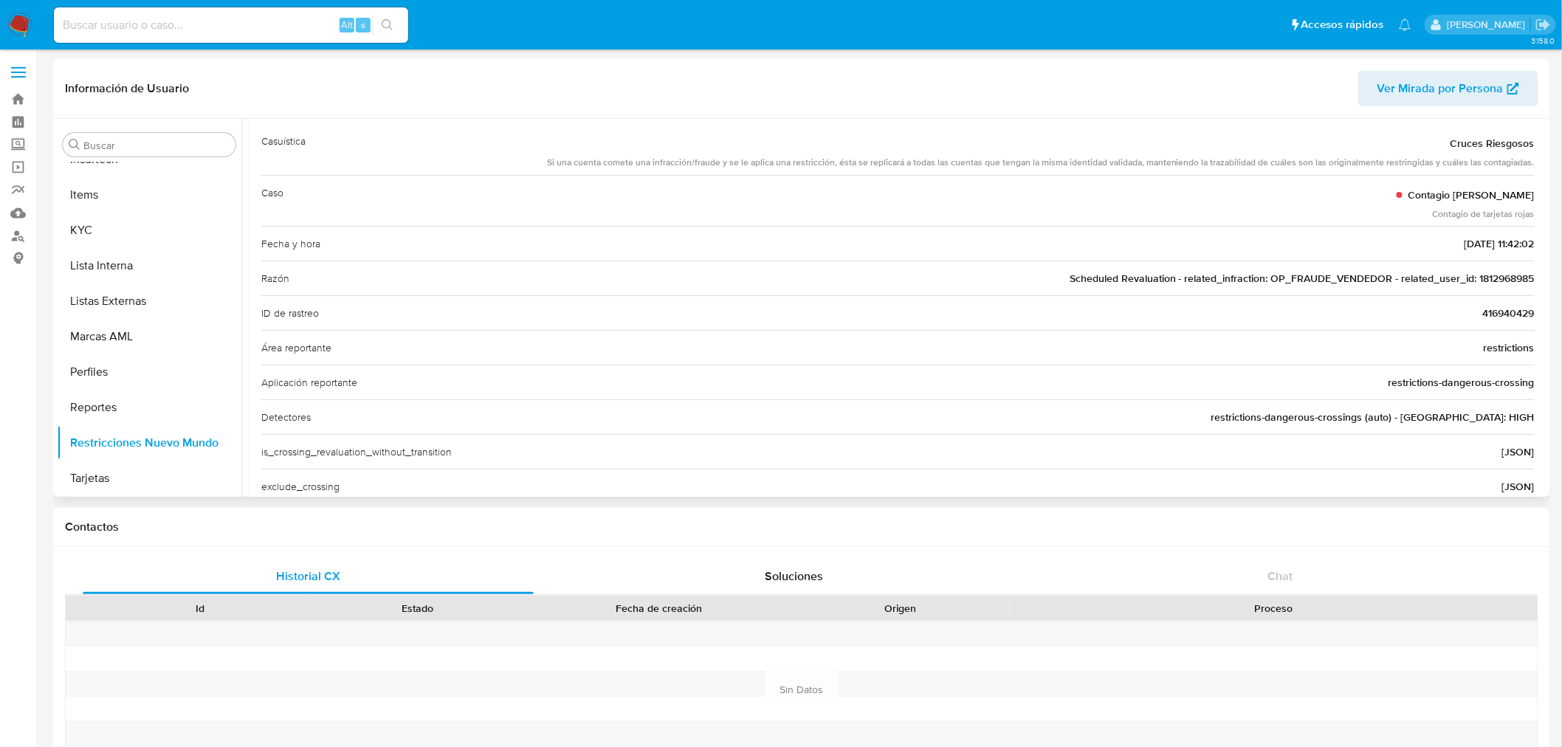
click at [1484, 344] on span "restrictions" at bounding box center [1509, 347] width 51 height 15
